Goal: Information Seeking & Learning: Find specific fact

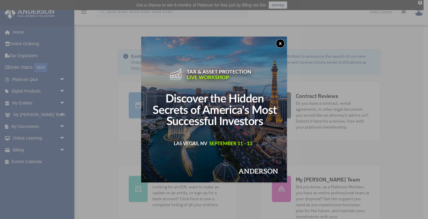
click at [280, 45] on button "x" at bounding box center [280, 43] width 9 height 9
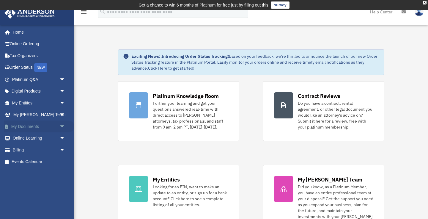
click at [60, 127] on span "arrow_drop_down" at bounding box center [65, 126] width 12 height 12
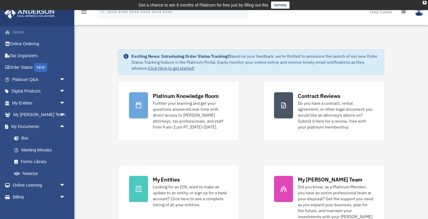
click at [23, 29] on link "Home" at bounding box center [39, 32] width 70 height 12
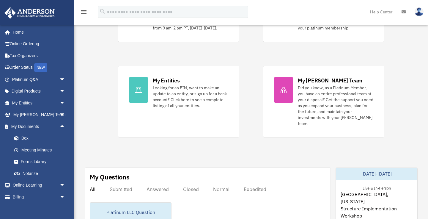
scroll to position [107, 0]
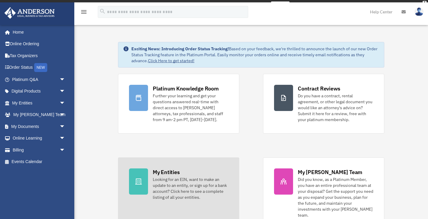
click at [177, 194] on div "Looking for an EIN, want to make an update to an entity, or sign up for a bank …" at bounding box center [191, 188] width 76 height 24
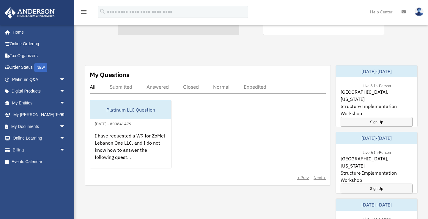
scroll to position [200, 0]
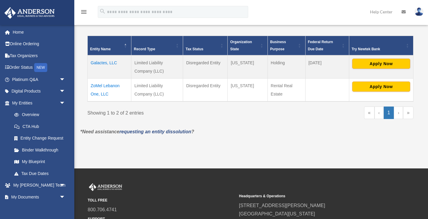
scroll to position [124, 0]
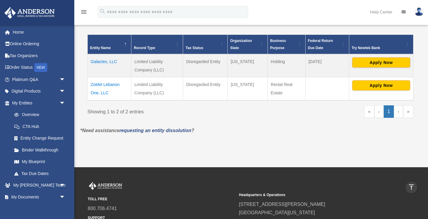
click at [112, 61] on td "Galactes, LLC" at bounding box center [110, 65] width 44 height 23
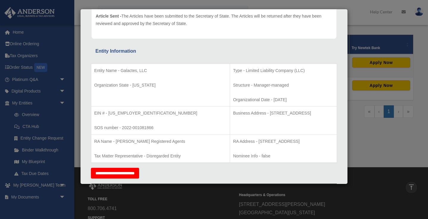
scroll to position [84, 0]
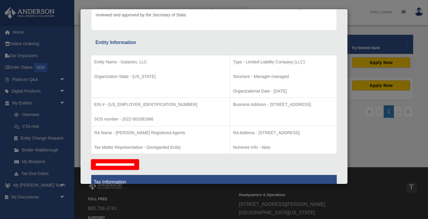
drag, startPoint x: 308, startPoint y: 105, endPoint x: 233, endPoint y: 104, distance: 75.2
click at [233, 104] on p "Business Address - 1718 Capitol Ave., Cheyenne, Wy 82001" at bounding box center [283, 104] width 101 height 7
copy p "1718 Capitol Ave., Cheyenne, Wy 82001"
click at [234, 157] on div "Entity Name - Galactes, LLC Organization State - Wyoming Type - Limited Liabili…" at bounding box center [214, 103] width 246 height 113
